Goal: Information Seeking & Learning: Check status

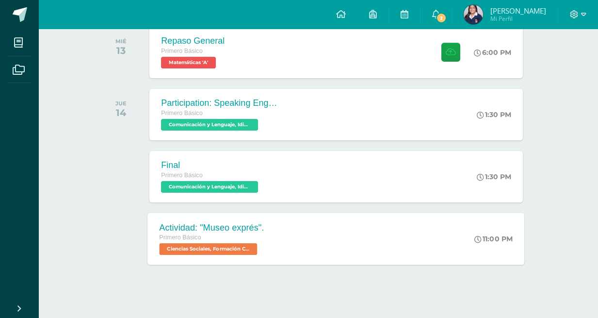
scroll to position [297, 0]
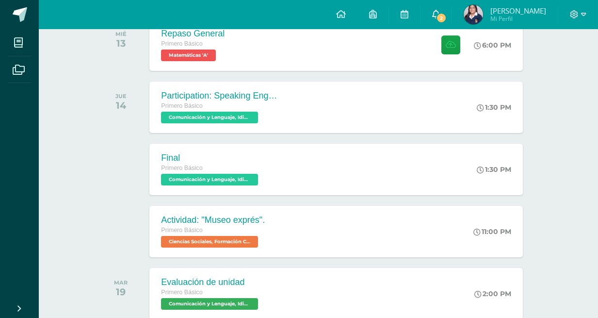
click at [447, 18] on span "2" at bounding box center [441, 18] width 11 height 11
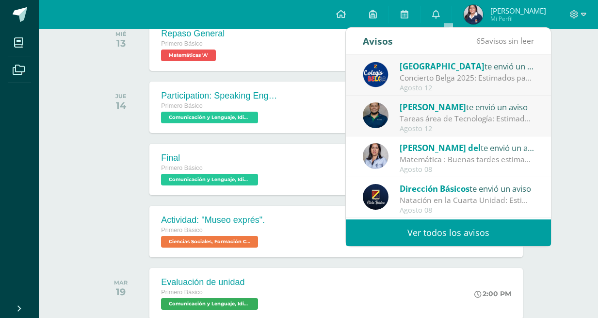
click at [391, 103] on div "Obrayan Yac te envió un aviso Tareas área de Tecnología: Estimados padres de fa…" at bounding box center [448, 116] width 171 height 32
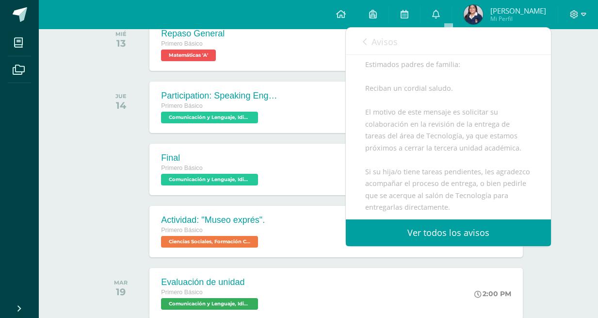
scroll to position [97, 0]
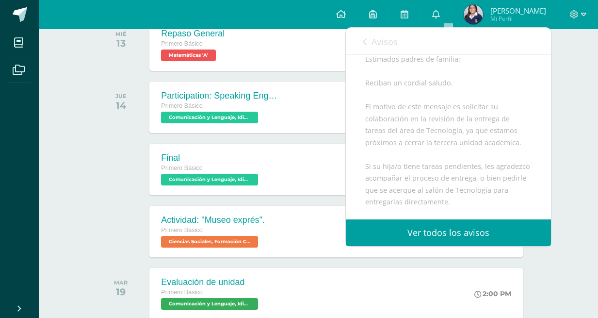
click at [360, 47] on div "Avisos 64 avisos sin leer Avisos" at bounding box center [448, 41] width 205 height 27
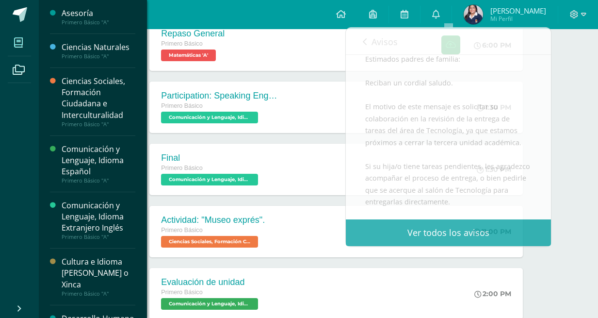
click at [25, 50] on span at bounding box center [19, 43] width 22 height 22
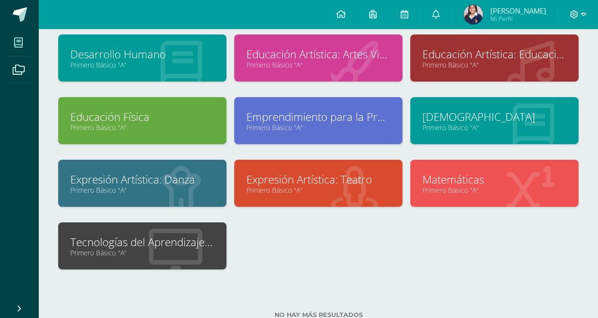
scroll to position [182, 0]
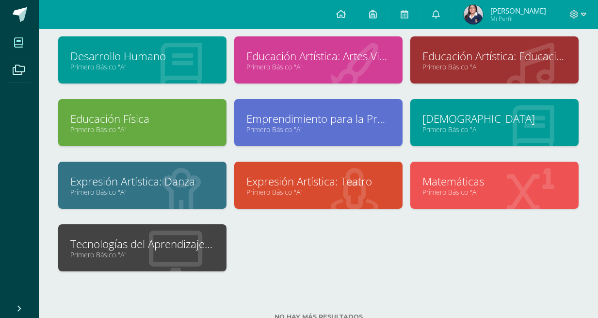
click at [210, 269] on div at bounding box center [176, 248] width 102 height 65
click at [176, 248] on link "Tecnologías del Aprendizaje y la Comunicación" at bounding box center [142, 243] width 144 height 15
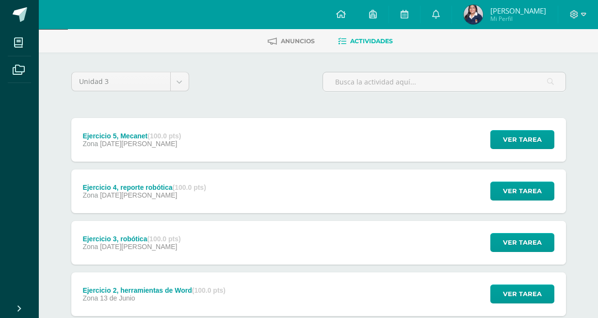
scroll to position [46, 0]
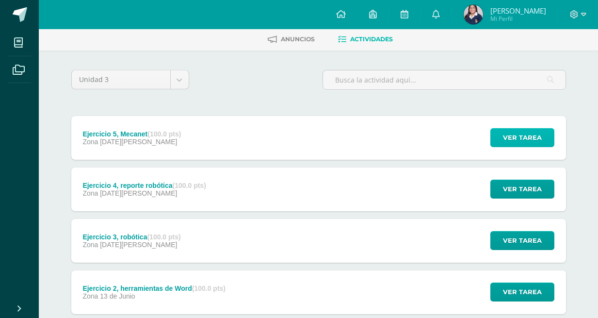
click at [504, 138] on span "Ver tarea" at bounding box center [522, 138] width 39 height 18
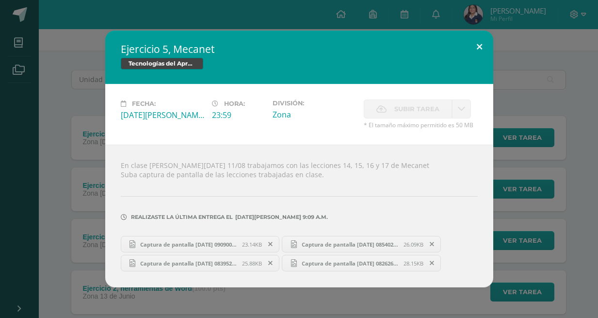
drag, startPoint x: 472, startPoint y: 30, endPoint x: 474, endPoint y: 38, distance: 8.5
click at [471, 31] on div "Ejercicio 5, Mecanet Tecnologías del Aprendizaje y la Comunicación Fecha: Lunes…" at bounding box center [299, 159] width 388 height 257
click at [476, 44] on button at bounding box center [480, 47] width 28 height 33
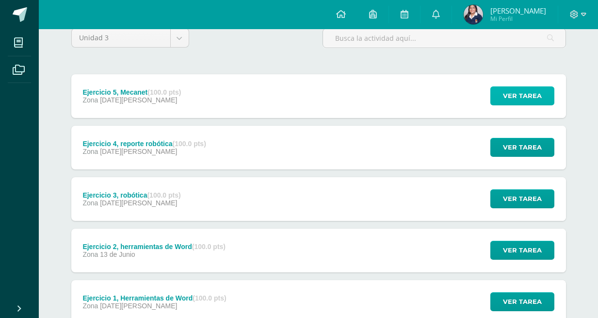
scroll to position [89, 0]
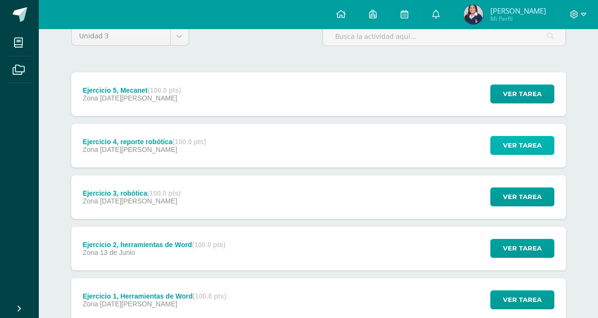
click at [510, 142] on span "Ver tarea" at bounding box center [522, 145] width 39 height 18
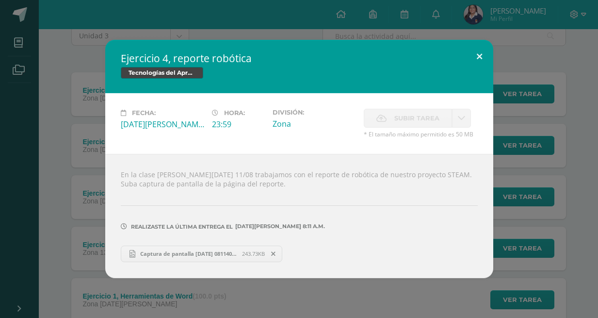
drag, startPoint x: 473, startPoint y: 73, endPoint x: 478, endPoint y: 68, distance: 6.9
click at [473, 73] on div "Tecnologías del Aprendizaje y la Comunicación" at bounding box center [299, 74] width 357 height 14
click at [483, 62] on button at bounding box center [480, 56] width 28 height 33
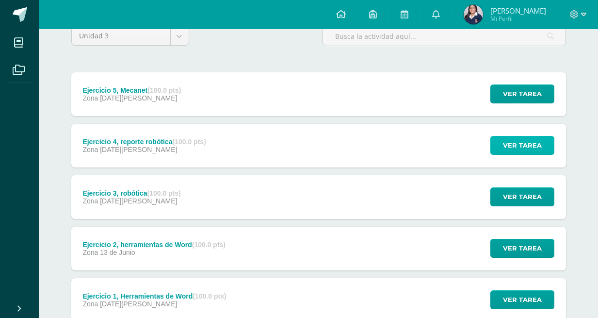
scroll to position [106, 0]
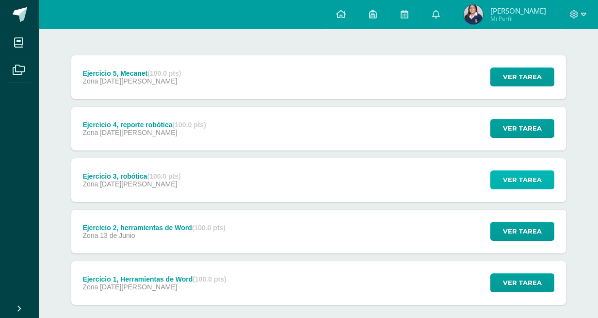
click at [517, 175] on span "Ver tarea" at bounding box center [522, 180] width 39 height 18
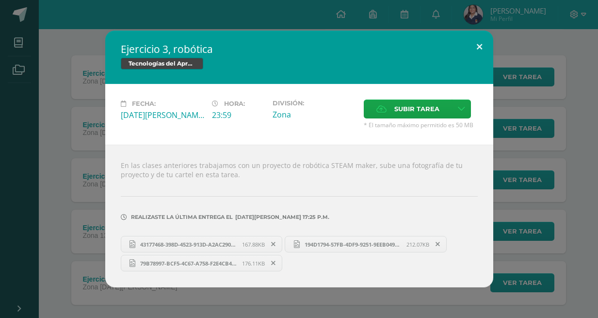
click at [470, 53] on button at bounding box center [480, 47] width 28 height 33
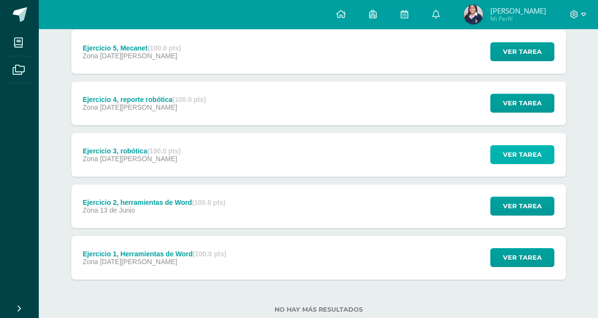
scroll to position [157, 0]
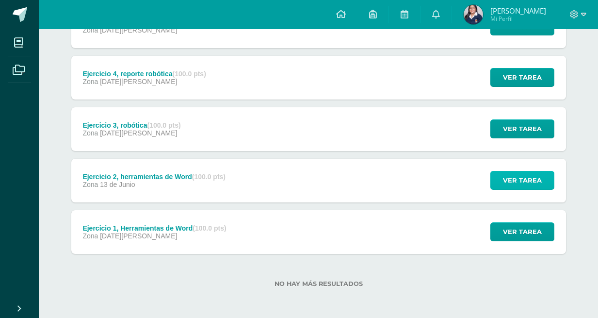
click at [521, 181] on span "Ver tarea" at bounding box center [522, 180] width 39 height 18
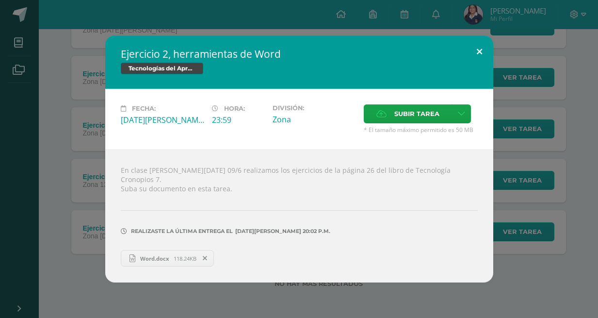
drag, startPoint x: 480, startPoint y: 53, endPoint x: 480, endPoint y: 58, distance: 5.4
click at [480, 53] on button at bounding box center [480, 51] width 28 height 33
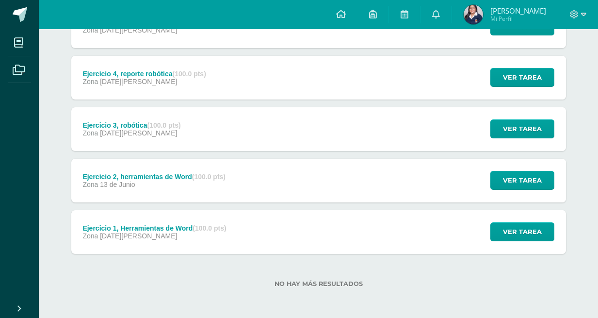
click at [529, 210] on div "Ver tarea" at bounding box center [521, 232] width 90 height 44
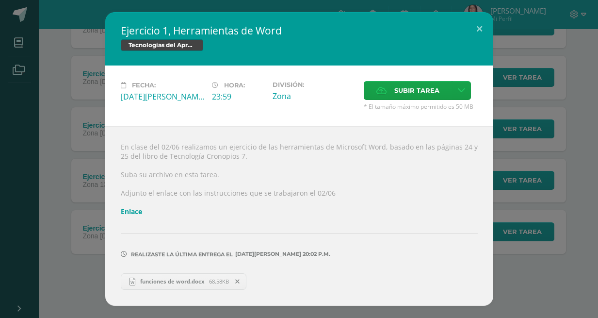
click at [528, 231] on div "Ejercicio 1, Herramientas de Word Tecnologías del Aprendizaje y la Comunicación…" at bounding box center [299, 158] width 591 height 293
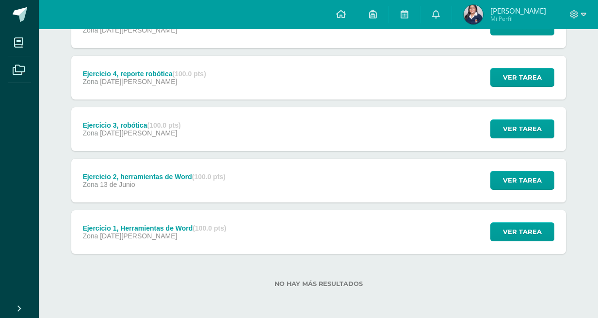
click at [516, 243] on div "Ver tarea" at bounding box center [521, 232] width 90 height 44
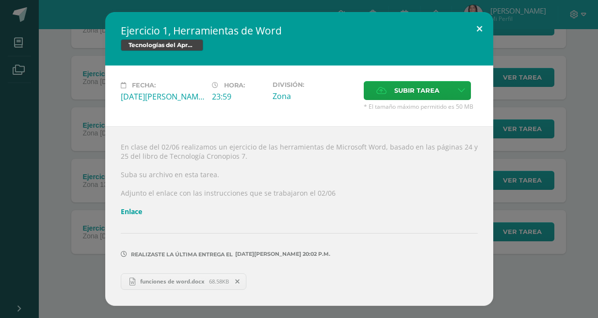
click at [474, 29] on button at bounding box center [480, 28] width 28 height 33
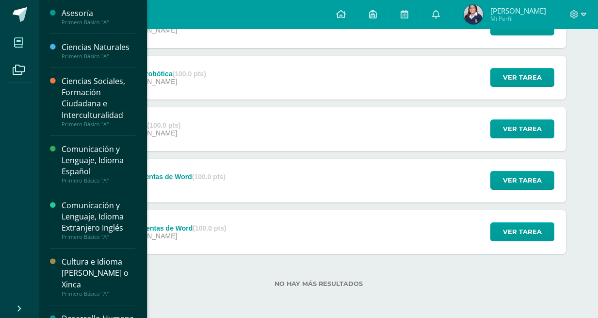
click at [24, 30] on link "Mis cursos" at bounding box center [19, 42] width 23 height 27
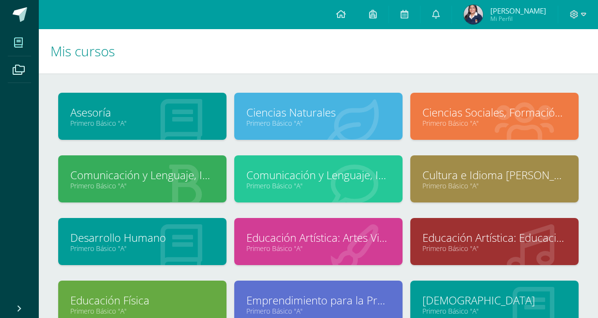
click at [483, 11] on img at bounding box center [473, 14] width 19 height 19
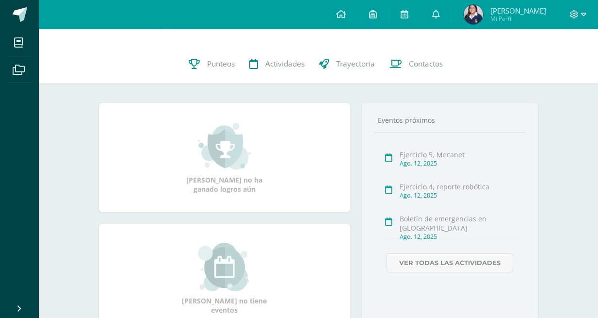
scroll to position [78, 0]
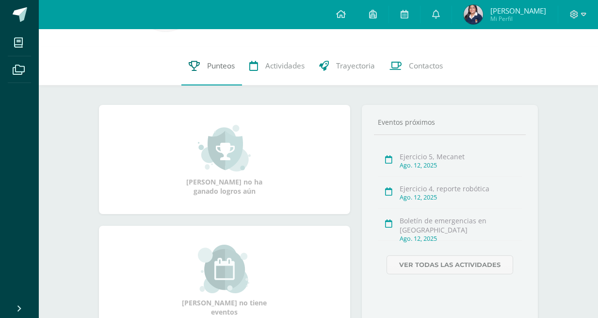
click at [219, 72] on link "Punteos" at bounding box center [212, 66] width 61 height 39
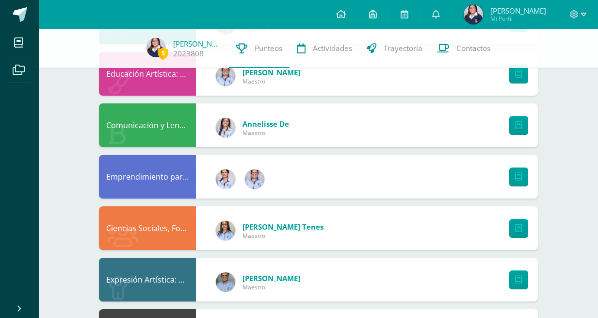
scroll to position [209, 0]
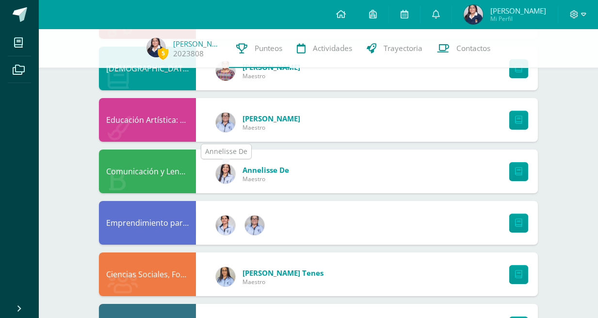
click at [229, 171] on img at bounding box center [225, 173] width 19 height 19
click at [225, 176] on img at bounding box center [225, 173] width 19 height 19
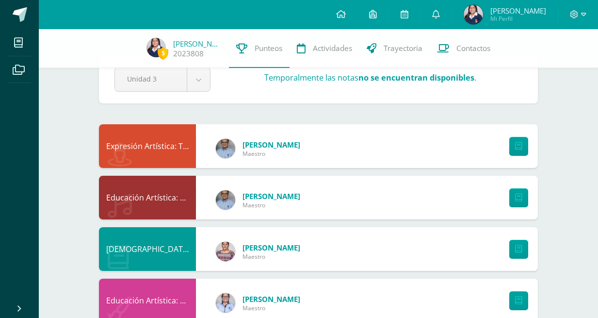
scroll to position [0, 0]
